Goal: Task Accomplishment & Management: Manage account settings

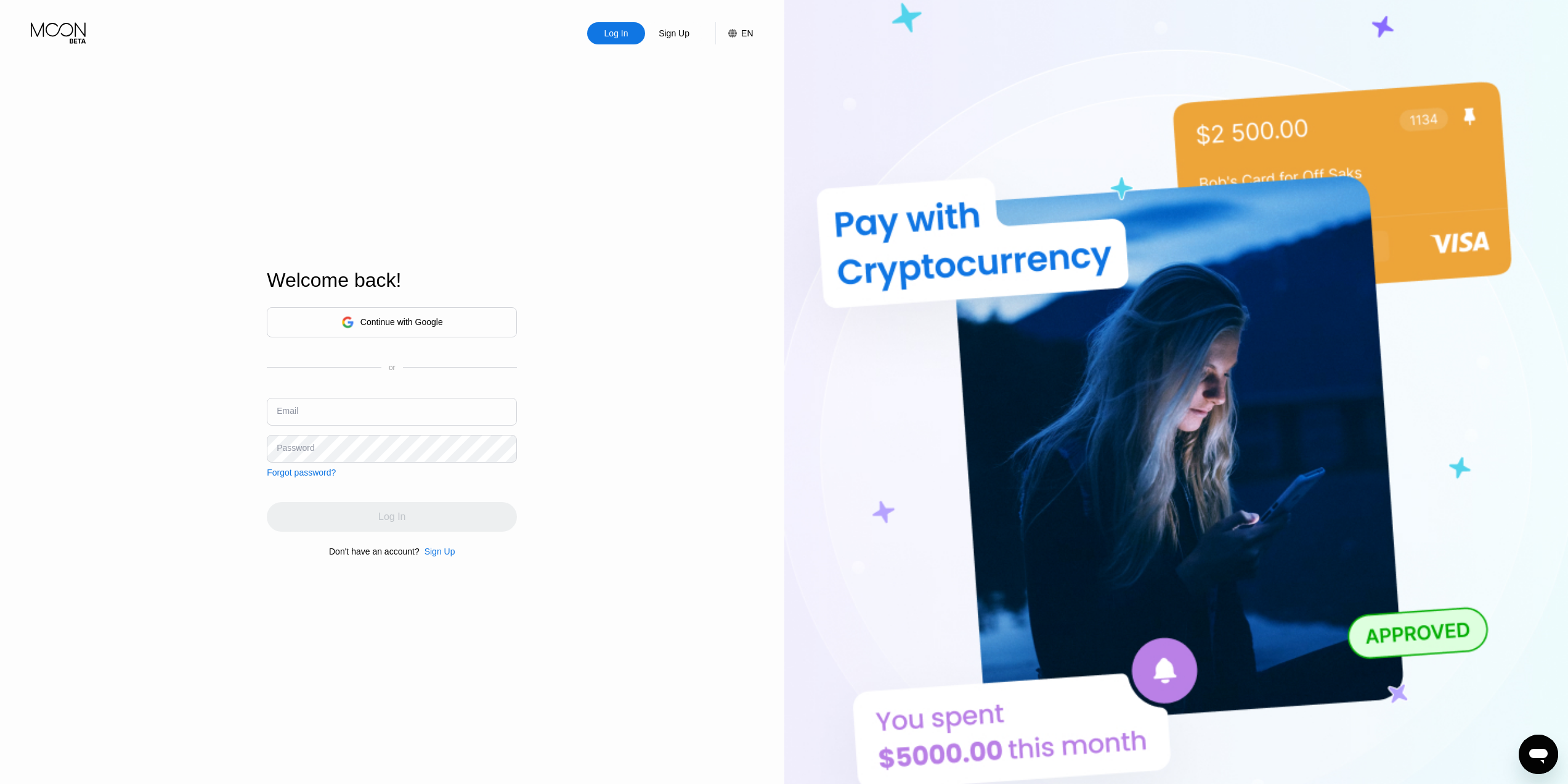
click at [445, 320] on div "Continue with Google" at bounding box center [391, 322] width 250 height 30
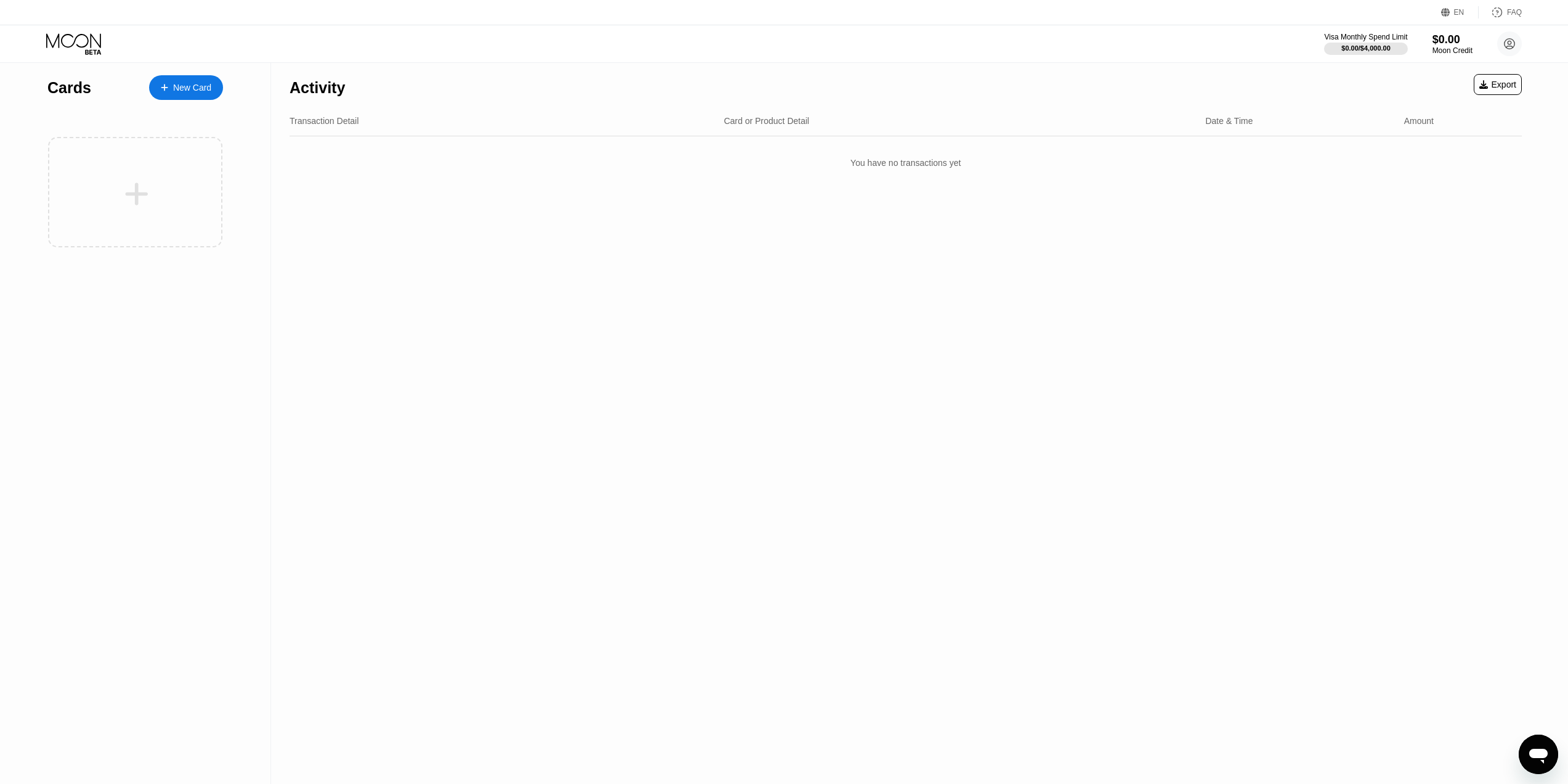
click at [1521, 43] on circle at bounding box center [1510, 43] width 24 height 24
click at [1512, 47] on icon at bounding box center [1510, 44] width 7 height 7
click at [1515, 46] on circle at bounding box center [1510, 43] width 24 height 24
click at [1436, 270] on div "Aaron Maternowski curlyfuqngainz@gmail.com  Home Settings Support Careers Abou…" at bounding box center [1454, 190] width 154 height 262
click at [1437, 282] on div "Log out" at bounding box center [1431, 286] width 29 height 10
